Goal: Browse casually

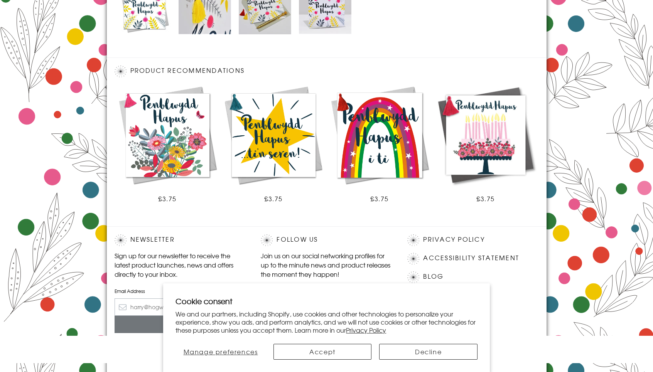
scroll to position [423, 0]
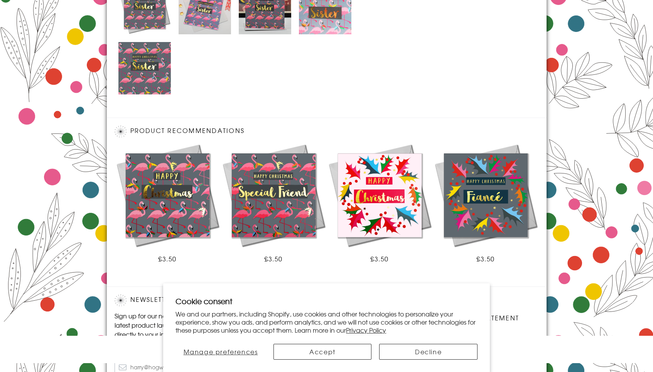
scroll to position [484, 0]
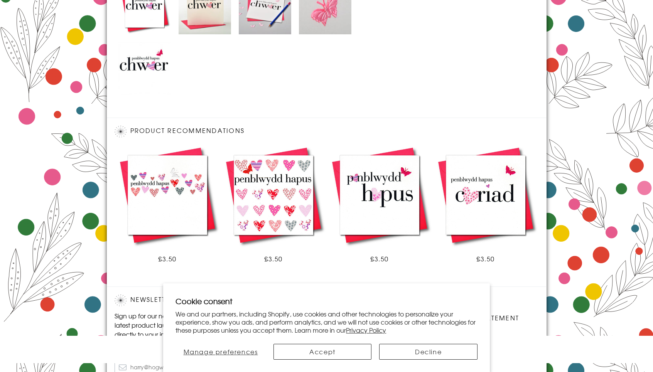
scroll to position [484, 0]
